Goal: Information Seeking & Learning: Learn about a topic

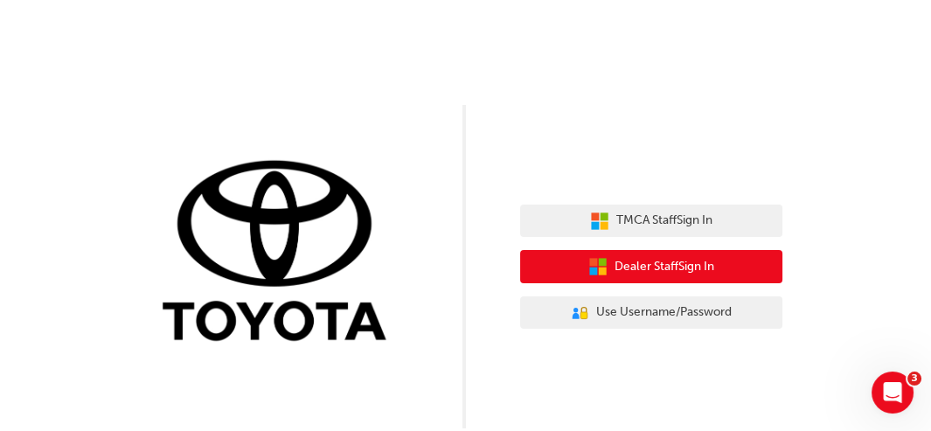
click at [661, 268] on span "Dealer Staff Sign In" at bounding box center [664, 267] width 100 height 20
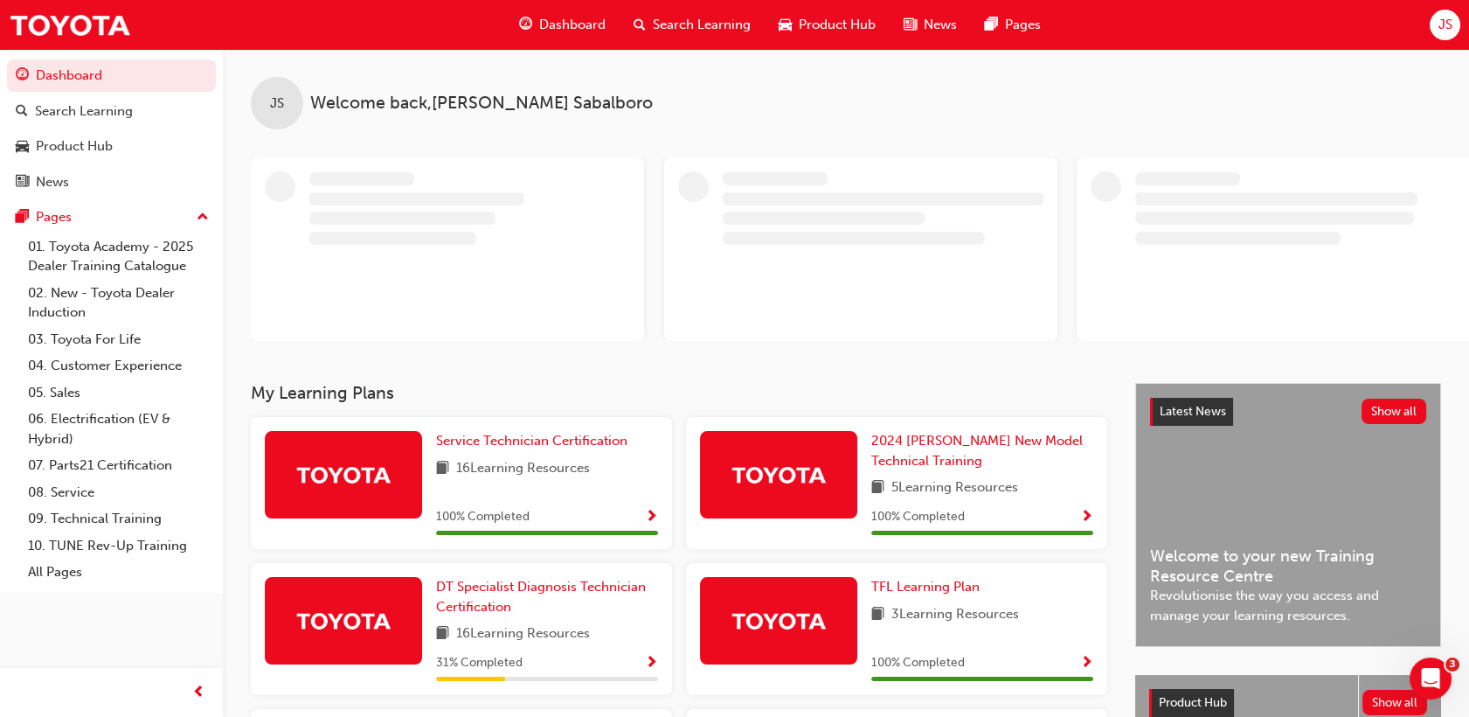
click at [1443, 30] on span "JS" at bounding box center [1445, 25] width 14 height 20
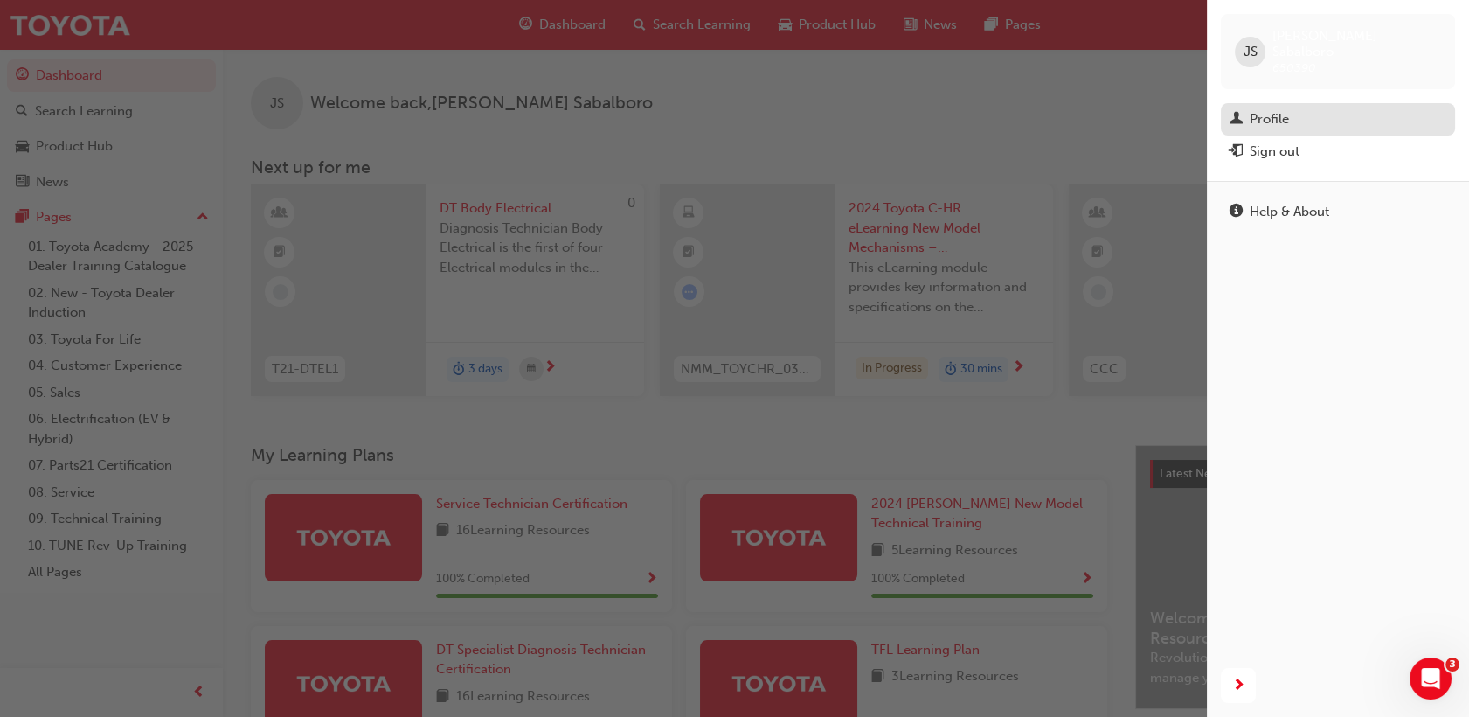
click at [1292, 108] on div "Profile" at bounding box center [1338, 119] width 217 height 22
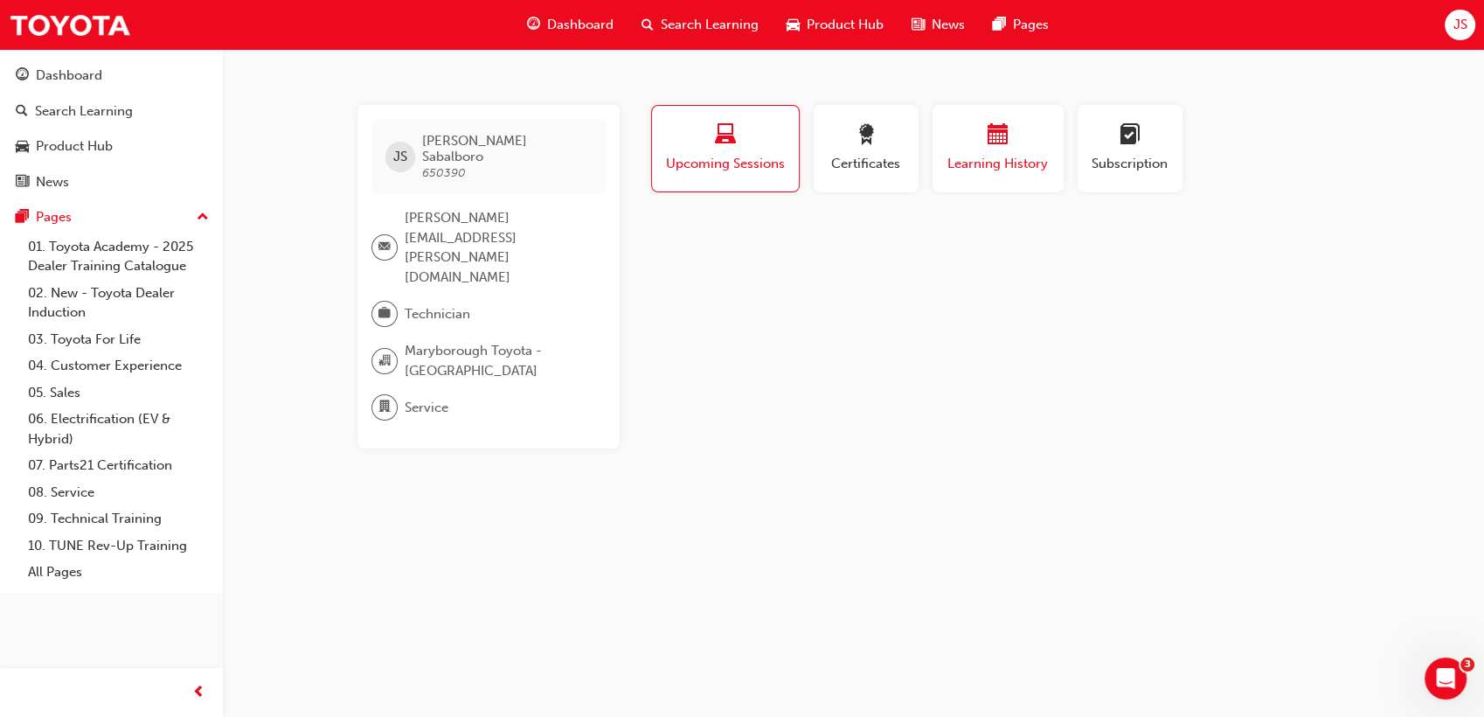
click at [970, 136] on div "button" at bounding box center [998, 137] width 105 height 27
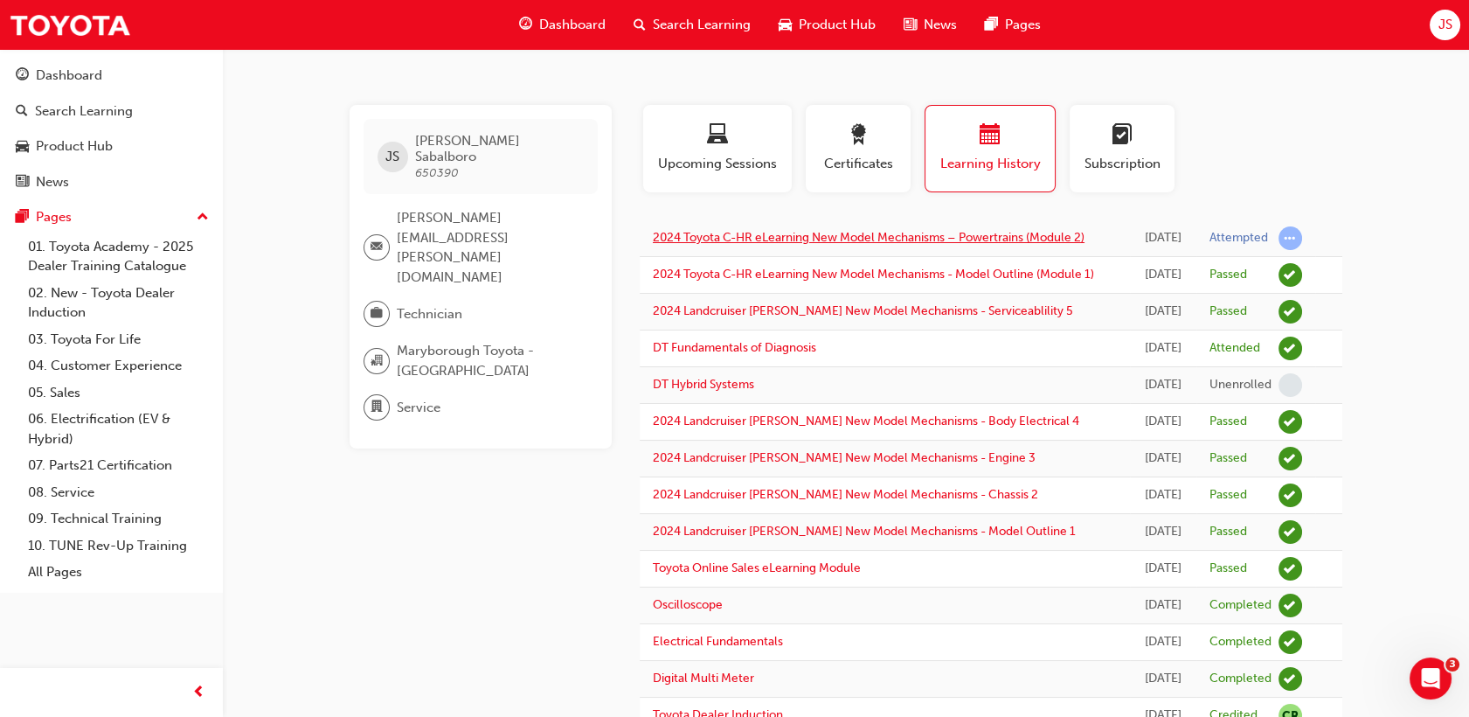
click at [879, 241] on link "2024 Toyota C-HR eLearning New Model Mechanisms – Powertrains (Module 2)" at bounding box center [869, 237] width 432 height 15
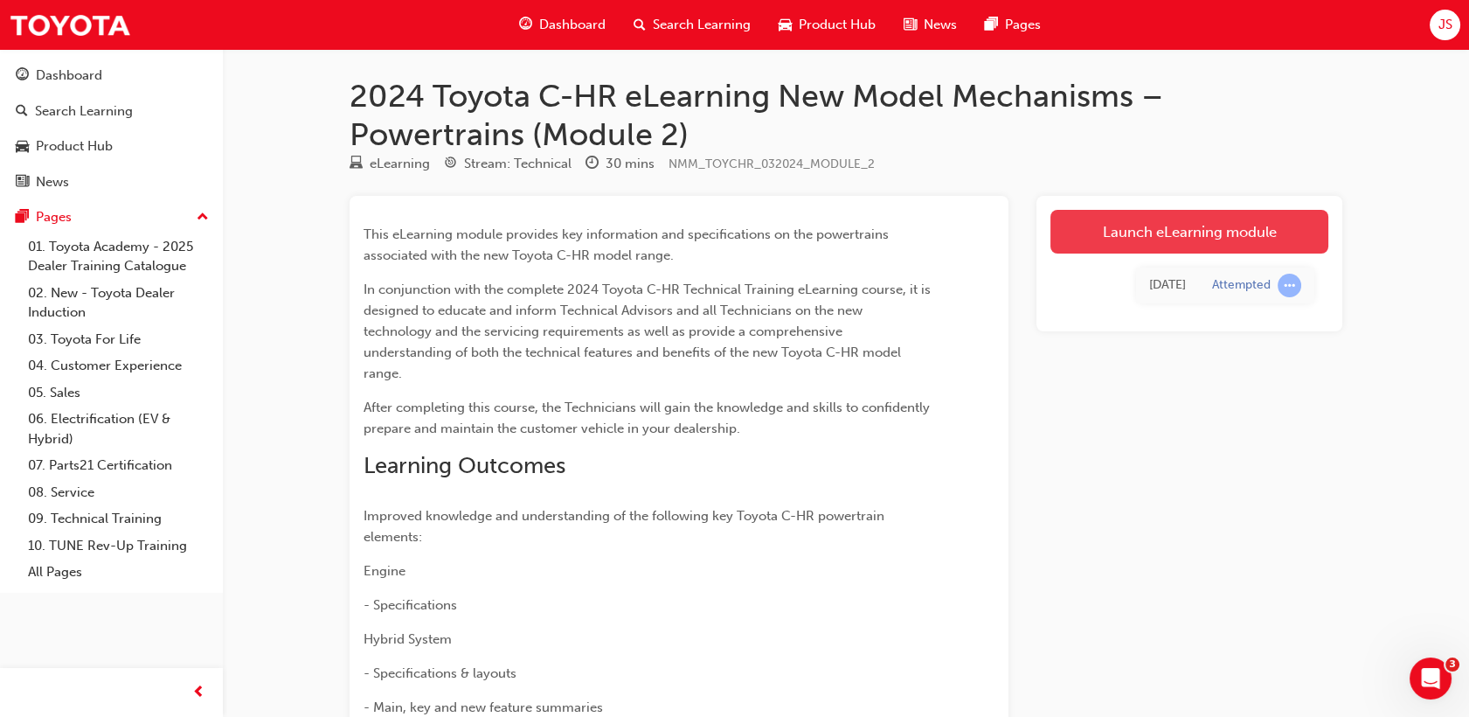
click at [1209, 238] on link "Launch eLearning module" at bounding box center [1189, 232] width 278 height 44
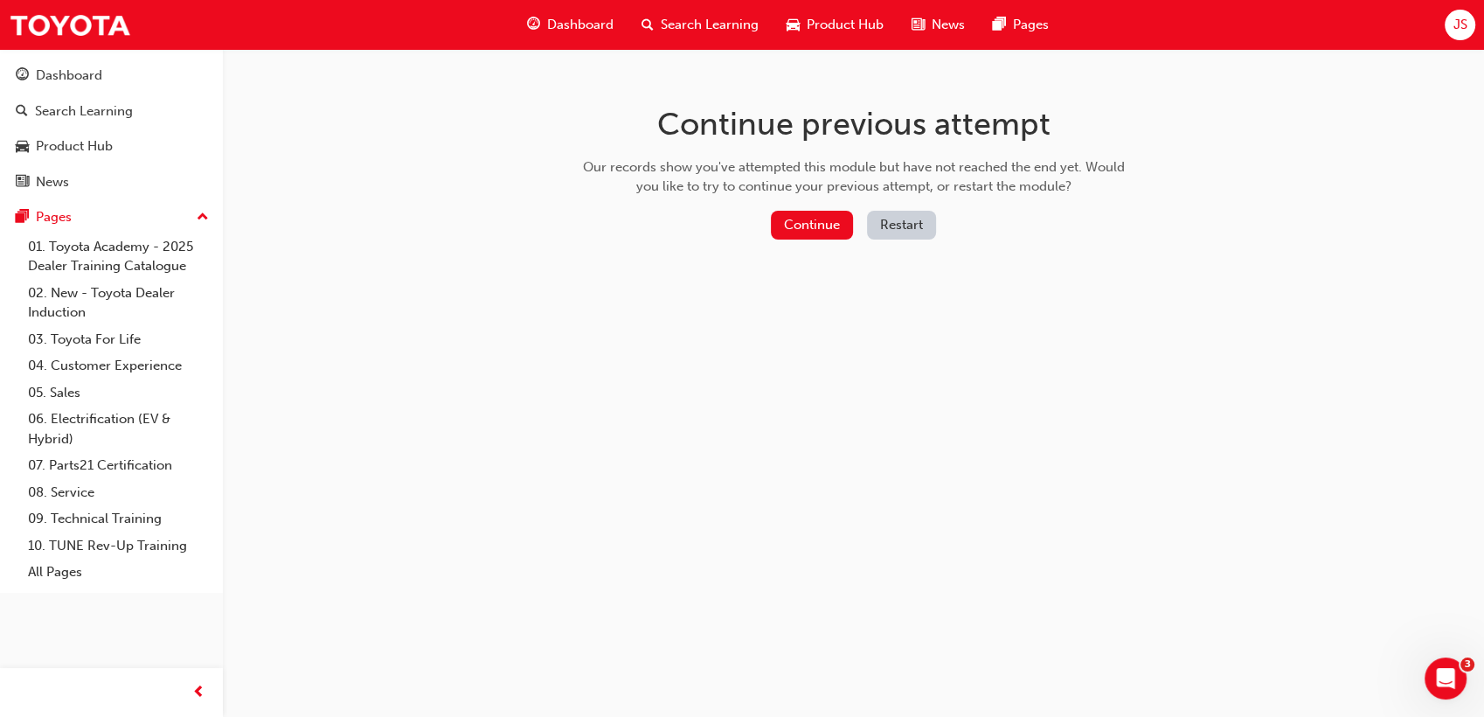
click at [899, 230] on button "Restart" at bounding box center [901, 225] width 69 height 29
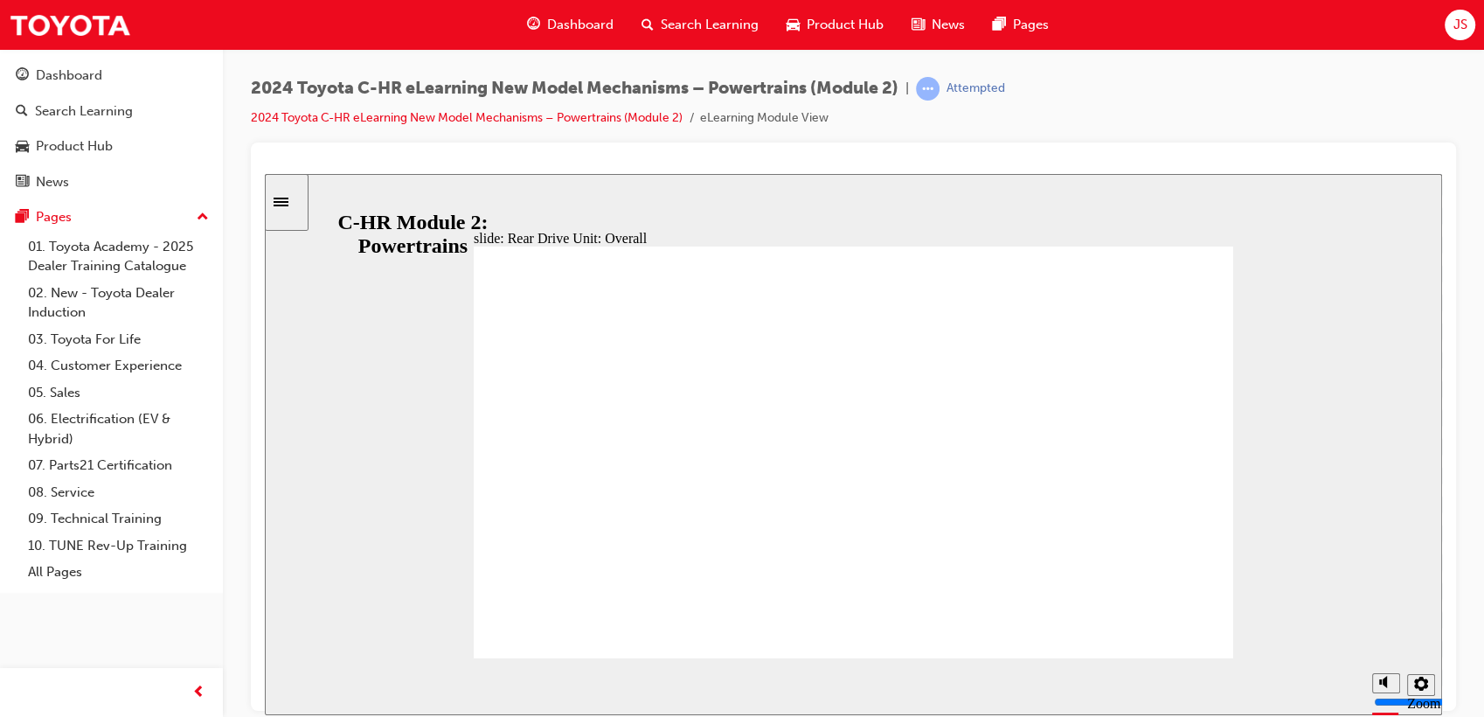
drag, startPoint x: 741, startPoint y: 585, endPoint x: 1008, endPoint y: 514, distance: 276.0
